Goal: Information Seeking & Learning: Learn about a topic

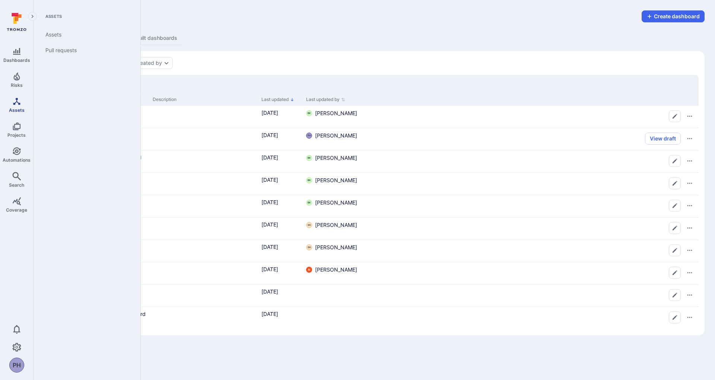
click at [23, 107] on span "Assets" at bounding box center [17, 110] width 16 height 6
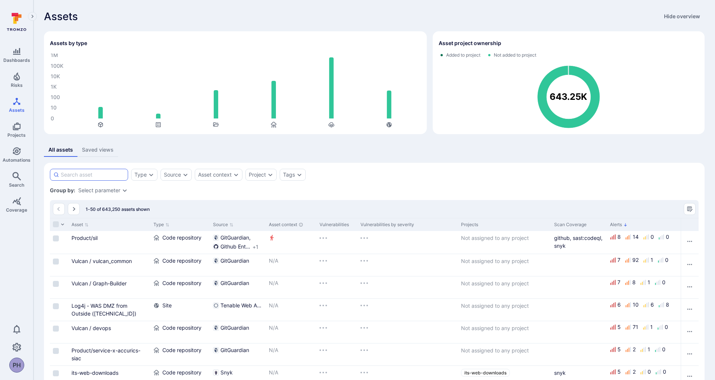
click at [113, 176] on input at bounding box center [93, 174] width 64 height 7
type input "terrascan"
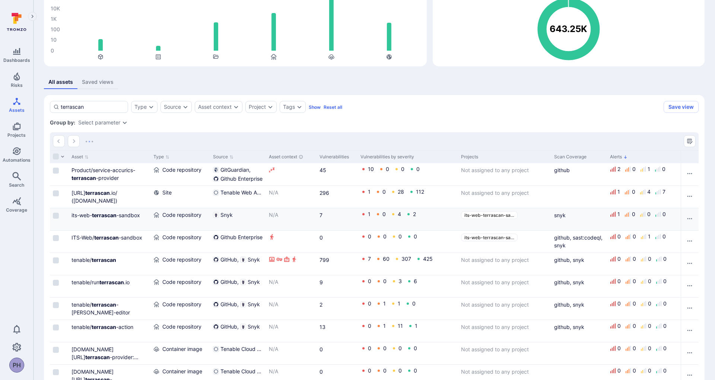
scroll to position [71, 0]
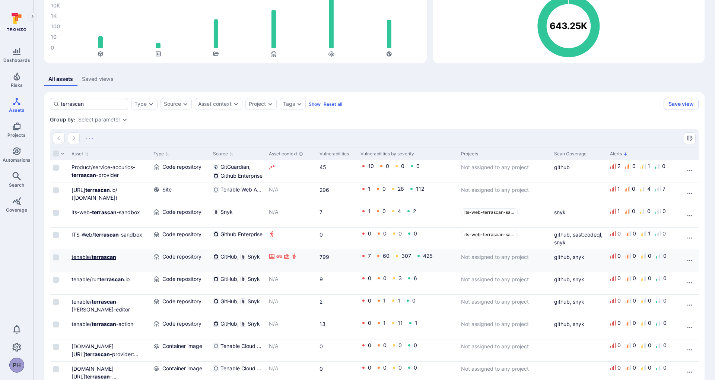
click at [97, 256] on b "terrascan" at bounding box center [104, 256] width 25 height 6
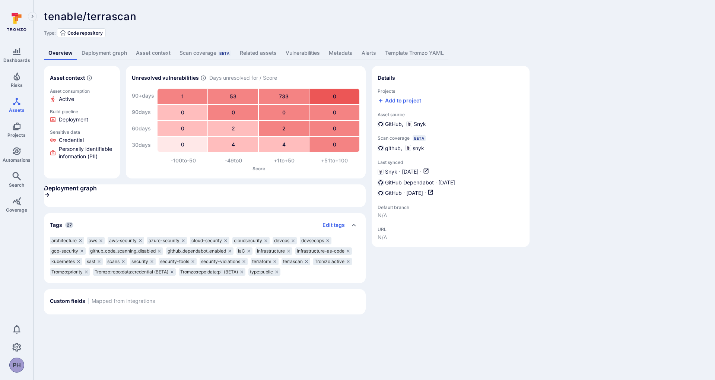
click at [102, 55] on link "Deployment graph" at bounding box center [104, 53] width 54 height 14
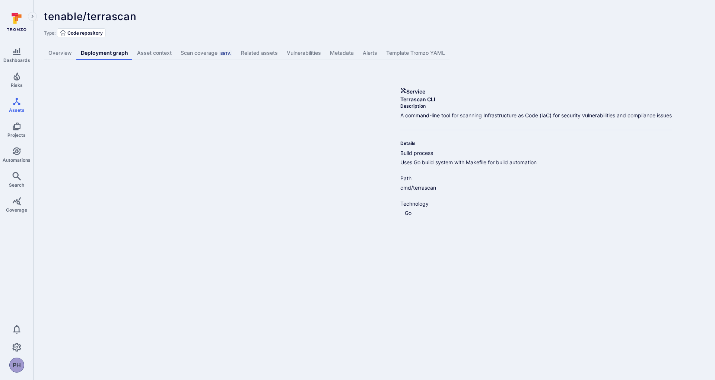
click at [346, 147] on icon at bounding box center [343, 145] width 5 height 5
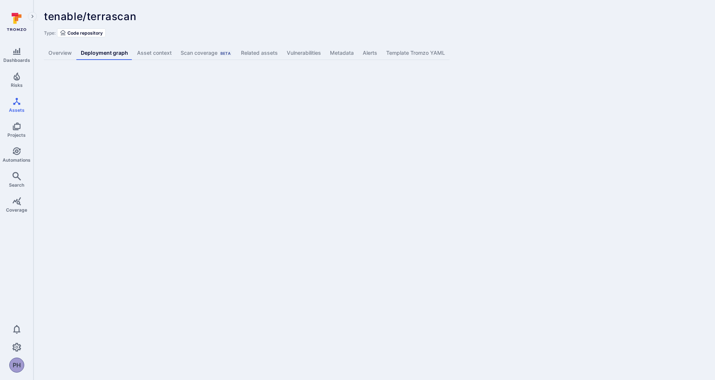
click at [300, 57] on link "Vulnerabilities" at bounding box center [303, 53] width 43 height 14
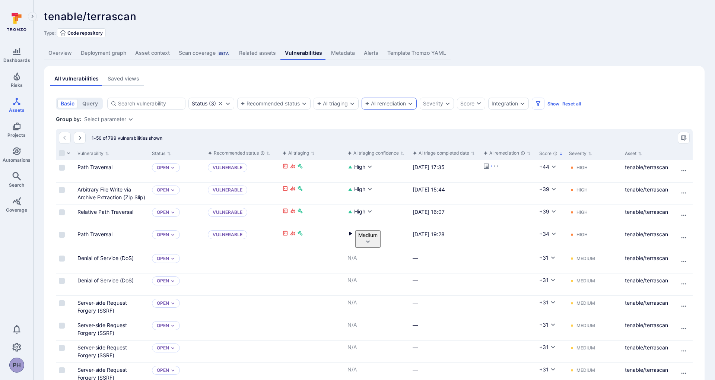
click at [370, 101] on div "AI remediation" at bounding box center [385, 104] width 41 height 6
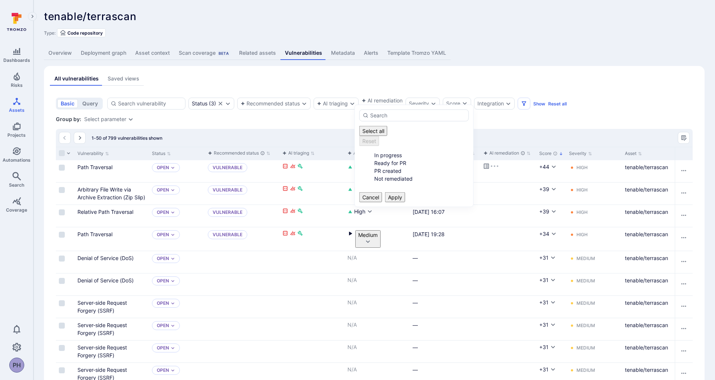
click at [332, 81] on div "All vulnerabilities Saved views" at bounding box center [374, 79] width 648 height 14
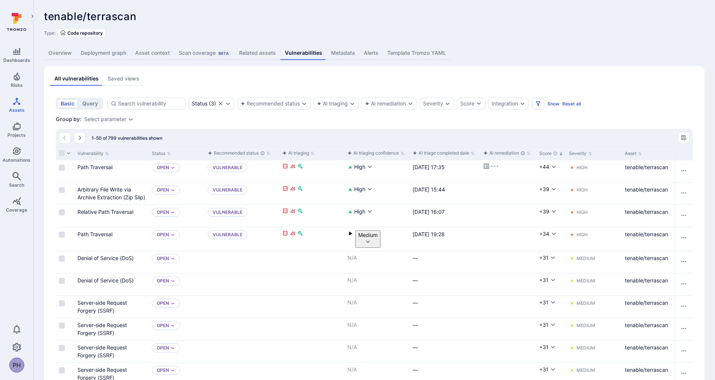
click at [116, 53] on link "Deployment graph" at bounding box center [103, 53] width 54 height 14
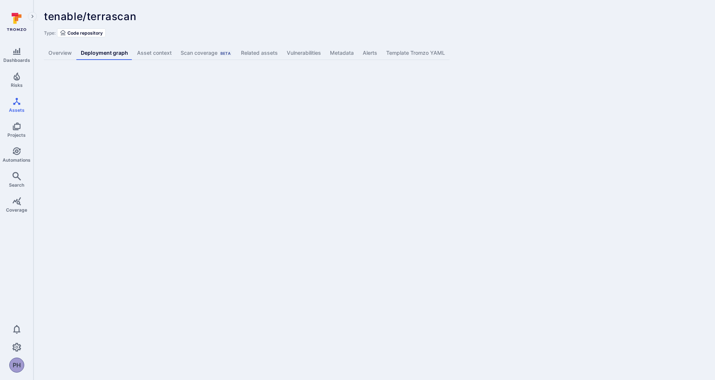
click at [292, 54] on link "Vulnerabilities" at bounding box center [303, 53] width 43 height 14
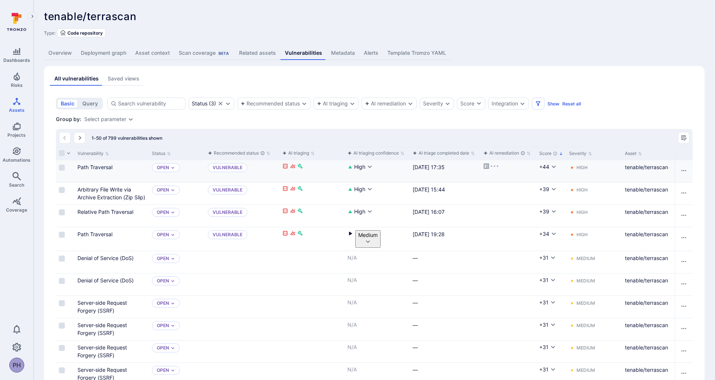
click at [106, 175] on div "Path Traversal" at bounding box center [111, 171] width 74 height 22
click at [105, 186] on link "Arbitrary File Write via Archive Extraction (Zip Slip)" at bounding box center [111, 193] width 68 height 14
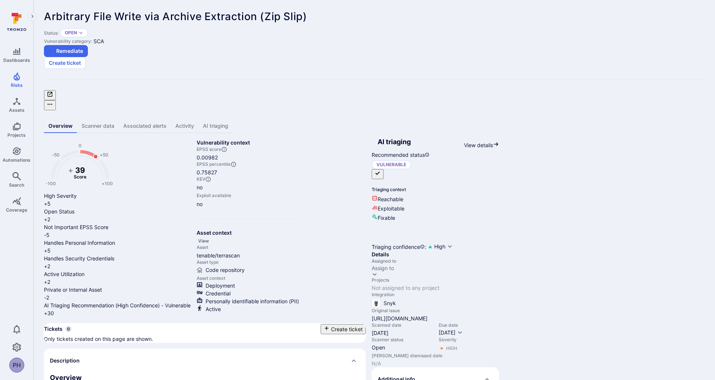
click at [186, 119] on link "Activity" at bounding box center [185, 126] width 28 height 14
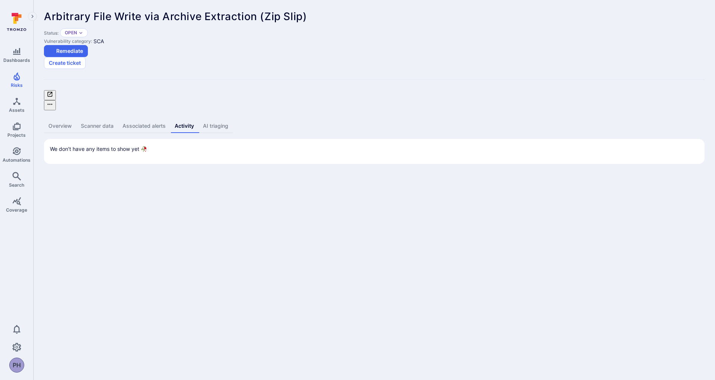
click at [217, 119] on link "AI triaging" at bounding box center [215, 126] width 34 height 14
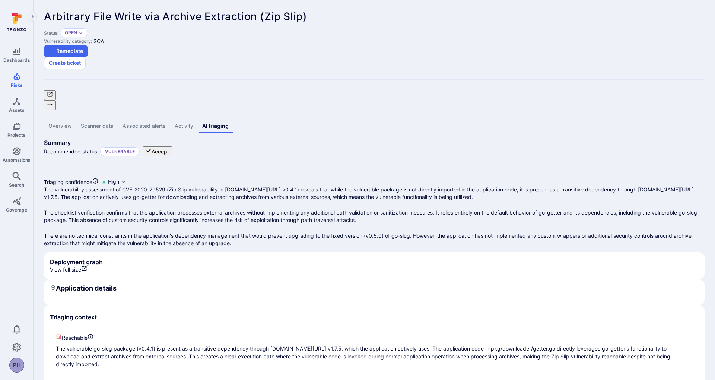
click at [98, 178] on icon "AI Triaging Agent self-evaluates the confidence behind\a recommended status bas…" at bounding box center [95, 180] width 5 height 5
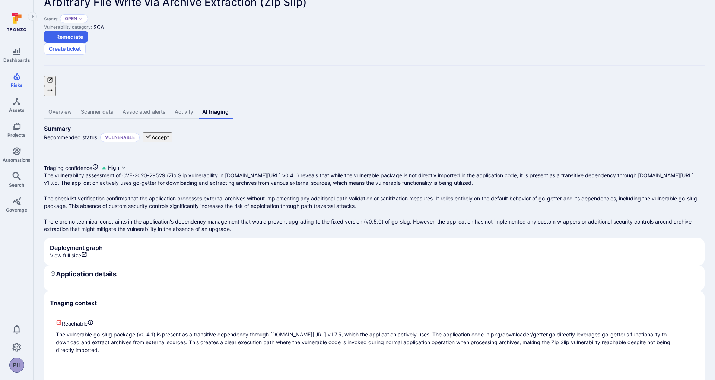
scroll to position [21, 0]
